Goal: Information Seeking & Learning: Learn about a topic

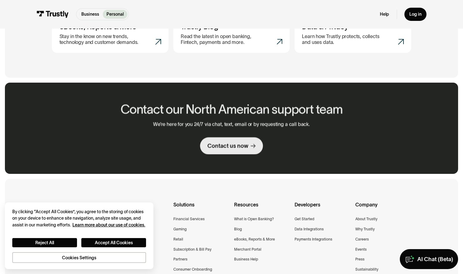
scroll to position [448, 0]
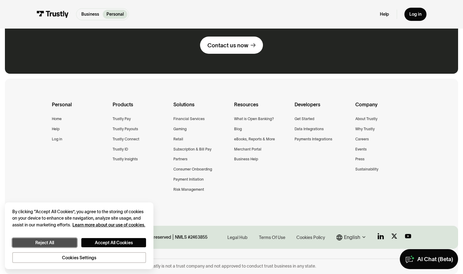
click at [64, 246] on button "Reject All" at bounding box center [44, 242] width 65 height 9
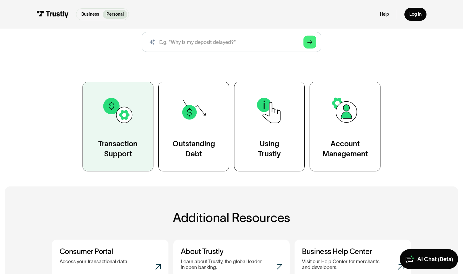
scroll to position [37, 0]
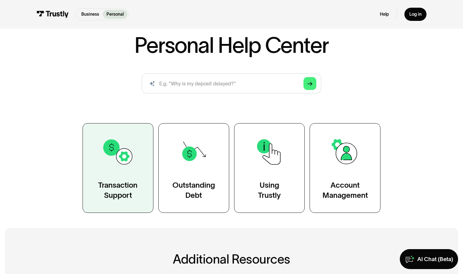
click at [108, 166] on img at bounding box center [118, 152] width 32 height 32
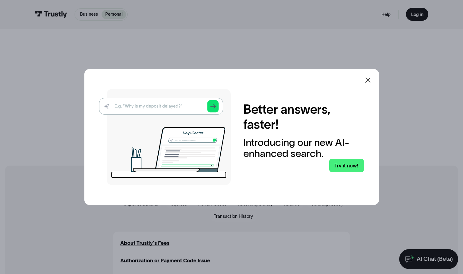
click at [369, 81] on icon at bounding box center [367, 79] width 5 height 5
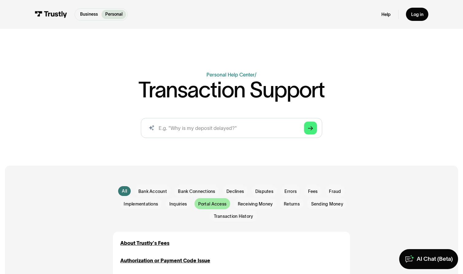
scroll to position [87, 0]
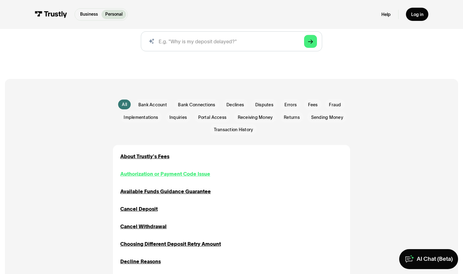
click at [136, 174] on div "Authorization or Payment Code Issue" at bounding box center [165, 173] width 90 height 7
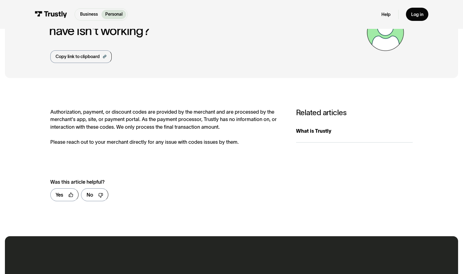
scroll to position [8, 0]
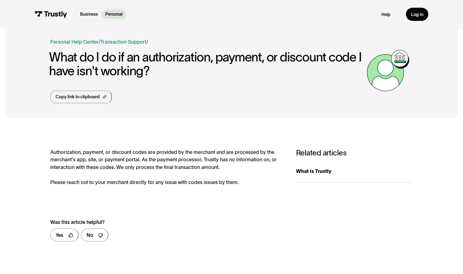
click at [248, 101] on div "Business Help Center Personal Help Center / Personal Business Transaction Suppo…" at bounding box center [206, 70] width 313 height 65
click at [258, 56] on h1 "What do I do if an authorization, payment, or discount code I have isn't workin…" at bounding box center [206, 64] width 315 height 28
click at [153, 82] on div "Business Help Center Personal Help Center / Personal Business Transaction Suppo…" at bounding box center [206, 70] width 313 height 65
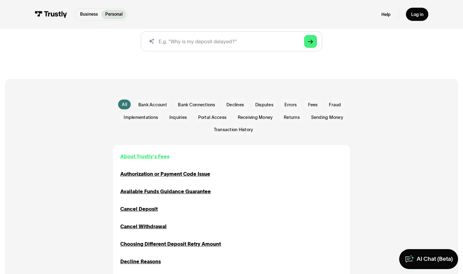
click at [135, 155] on div "About Trustly's Fees" at bounding box center [144, 156] width 49 height 7
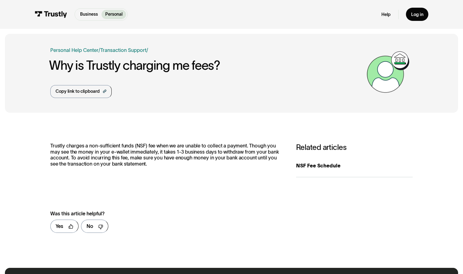
click at [278, 105] on div "Business Help Center Personal Help Center / Personal Business Transaction Suppo…" at bounding box center [231, 73] width 362 height 79
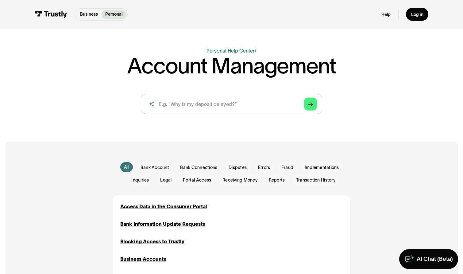
scroll to position [109, 0]
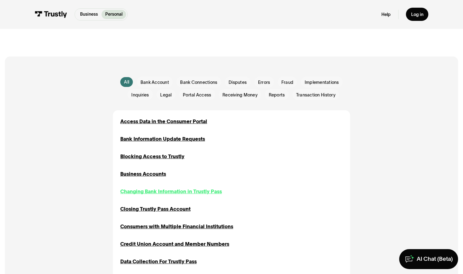
click at [157, 195] on div "Changing Bank Information in Trustly Pass" at bounding box center [171, 190] width 102 height 7
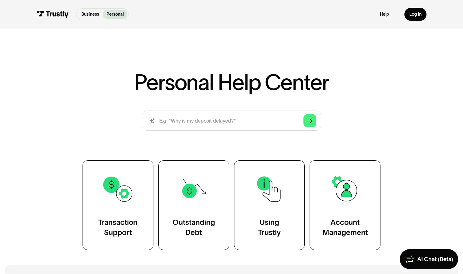
click at [157, 56] on div "Personal Help Center AI-powered search ( 1 / 4 ) Type your question and our sma…" at bounding box center [231, 141] width 463 height 218
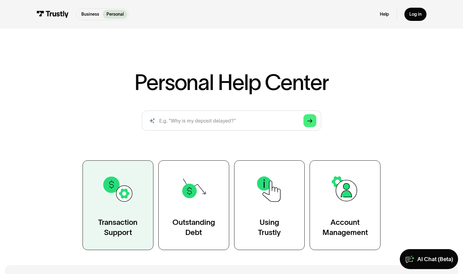
click at [102, 205] on link "Transaction Support" at bounding box center [118, 205] width 71 height 90
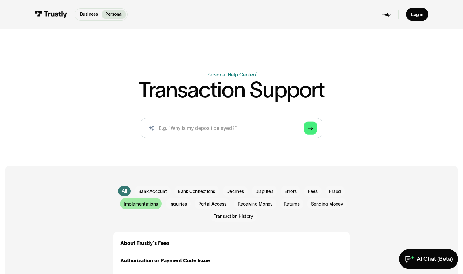
scroll to position [47, 0]
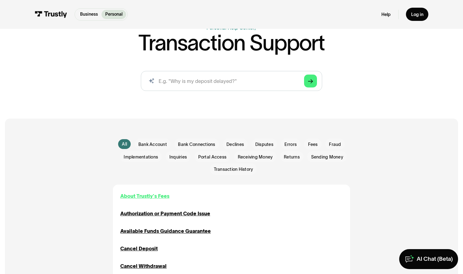
click at [151, 195] on div "About Trustly's Fees" at bounding box center [144, 195] width 49 height 7
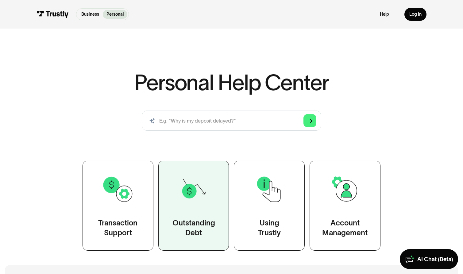
scroll to position [240, 0]
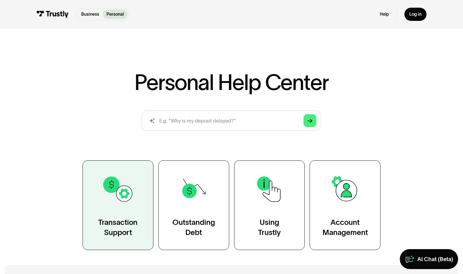
click at [130, 200] on img at bounding box center [118, 189] width 32 height 32
